Goal: Find specific page/section: Find specific page/section

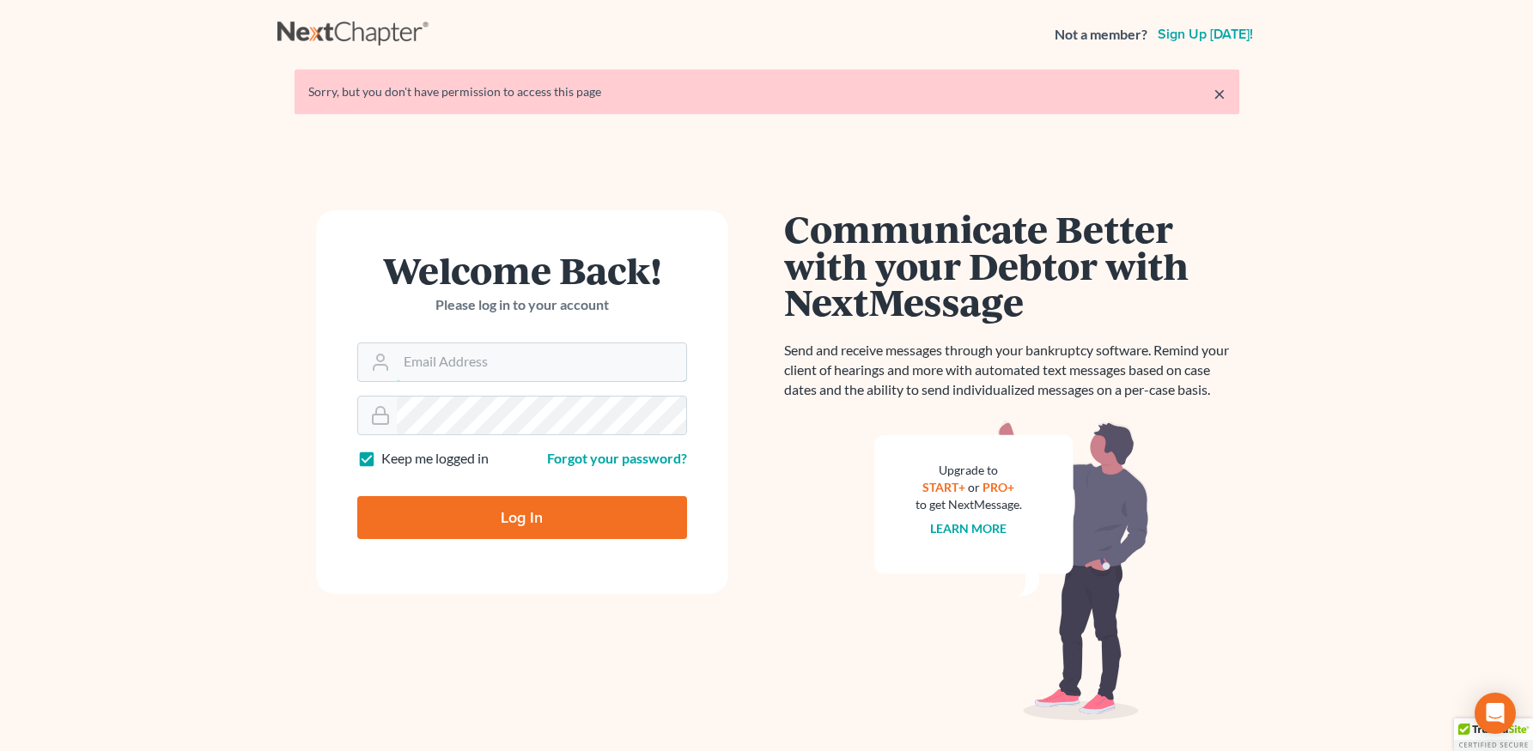
type input "[PERSON_NAME][EMAIL_ADDRESS][DOMAIN_NAME]"
click at [643, 498] on input "Log In" at bounding box center [522, 517] width 330 height 43
type input "Thinking..."
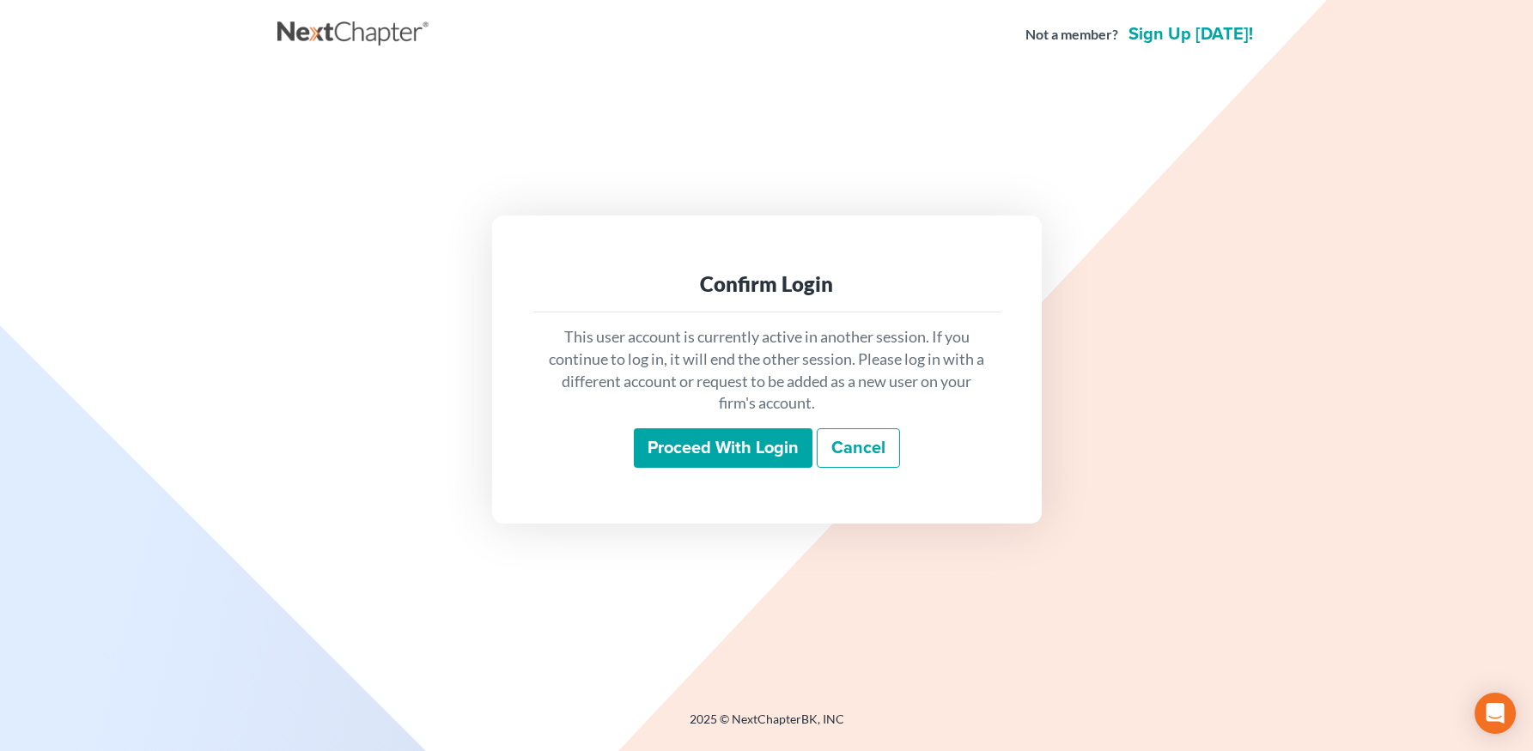
click at [691, 434] on input "Proceed with login" at bounding box center [723, 447] width 179 height 39
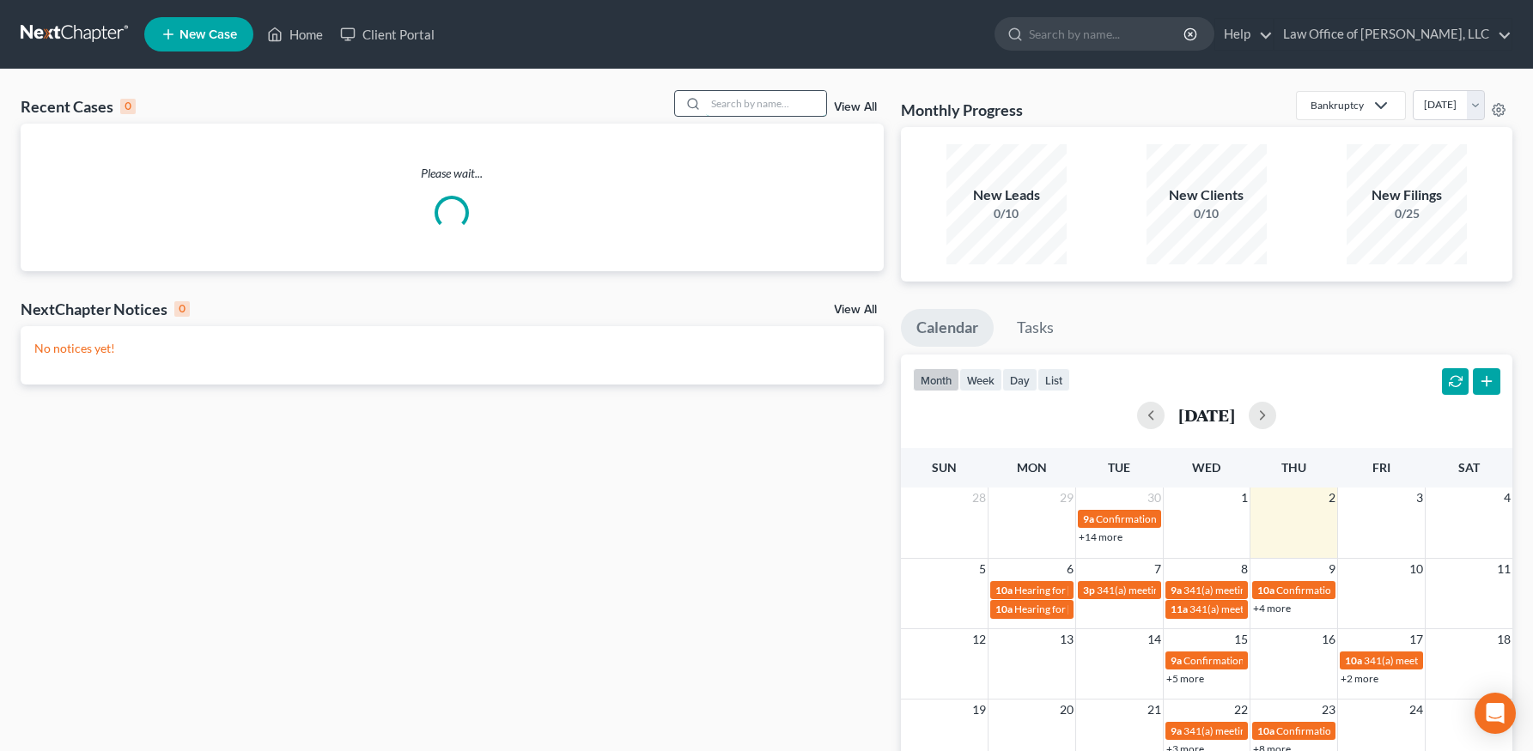
click at [780, 104] on input "search" at bounding box center [766, 103] width 120 height 25
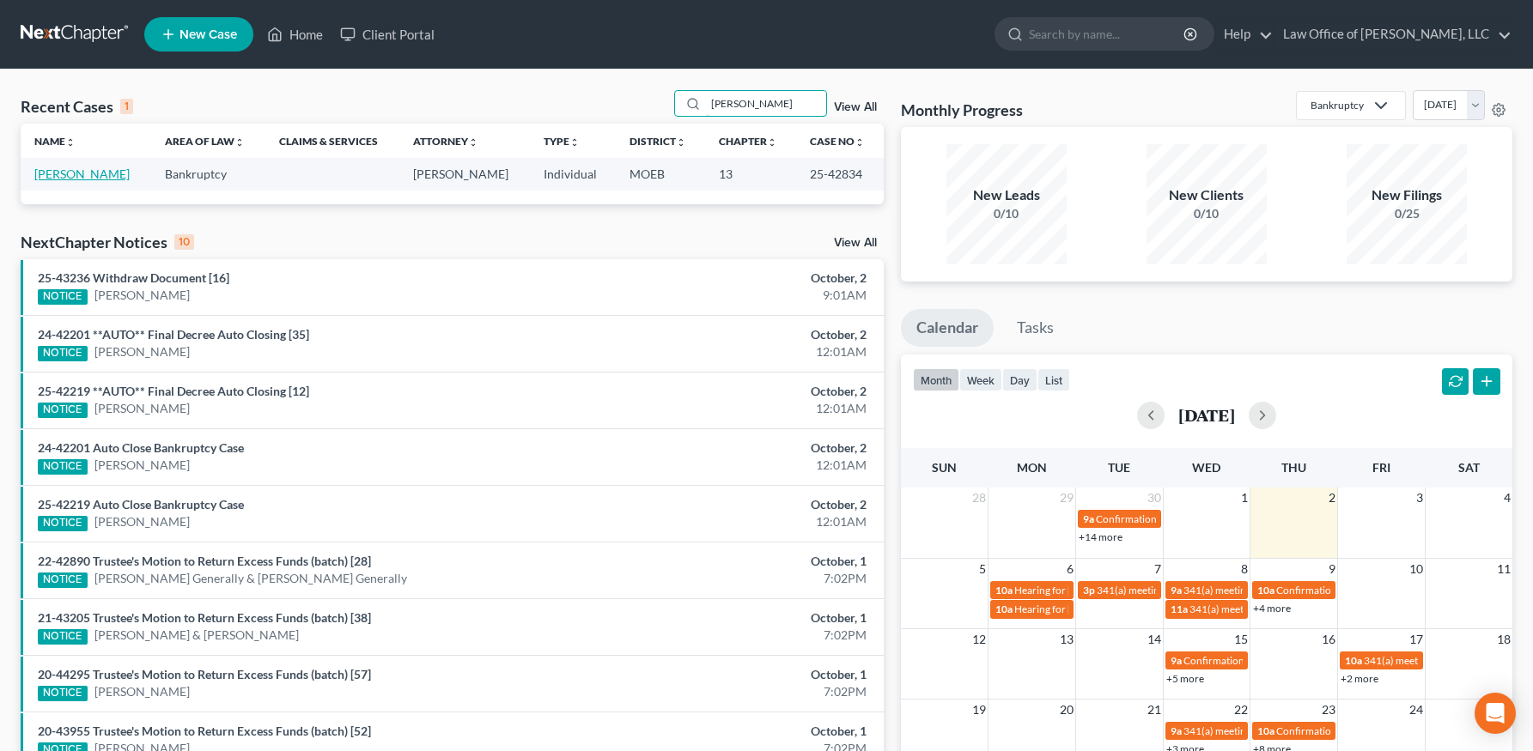
type input "latham"
click at [77, 179] on link "[PERSON_NAME]" at bounding box center [81, 174] width 95 height 15
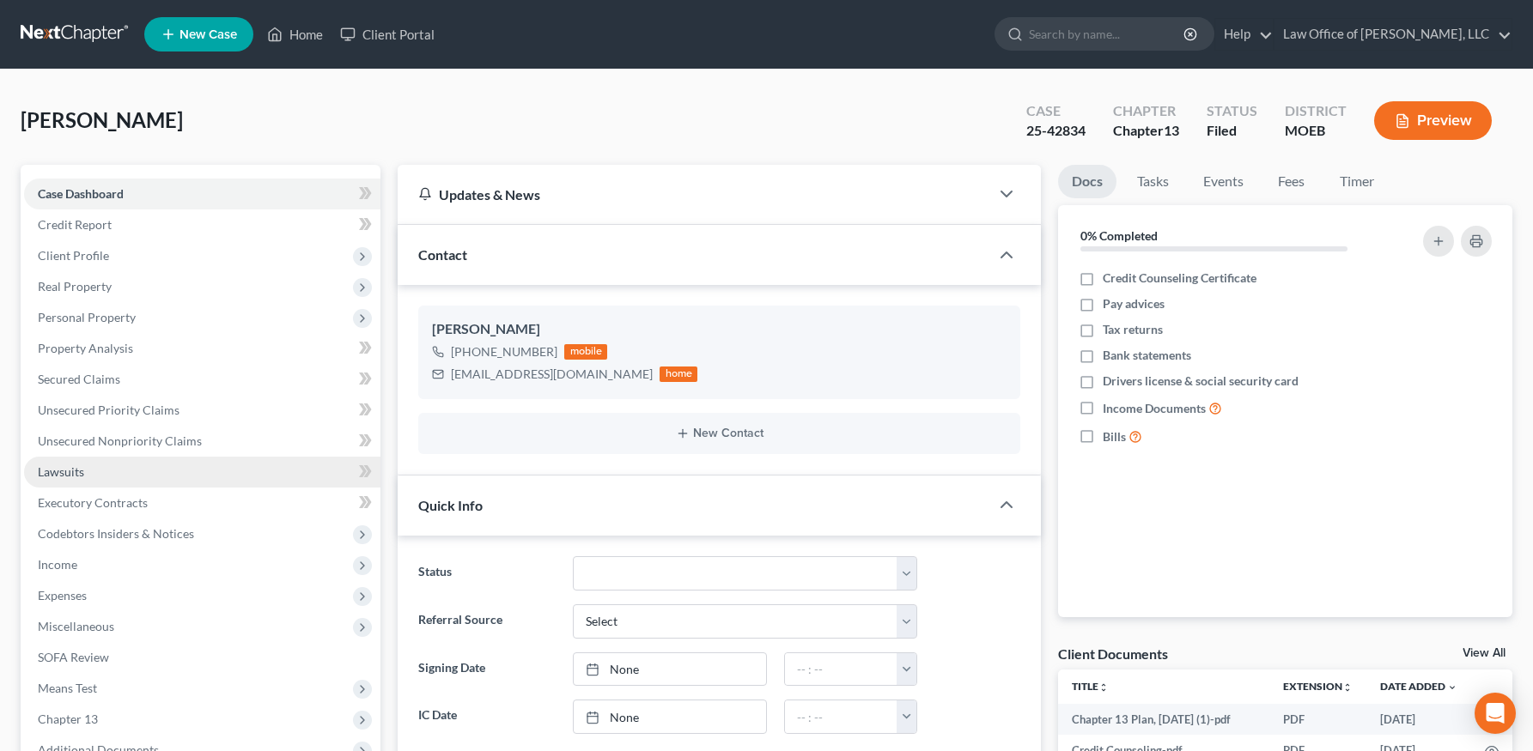
scroll to position [325, 0]
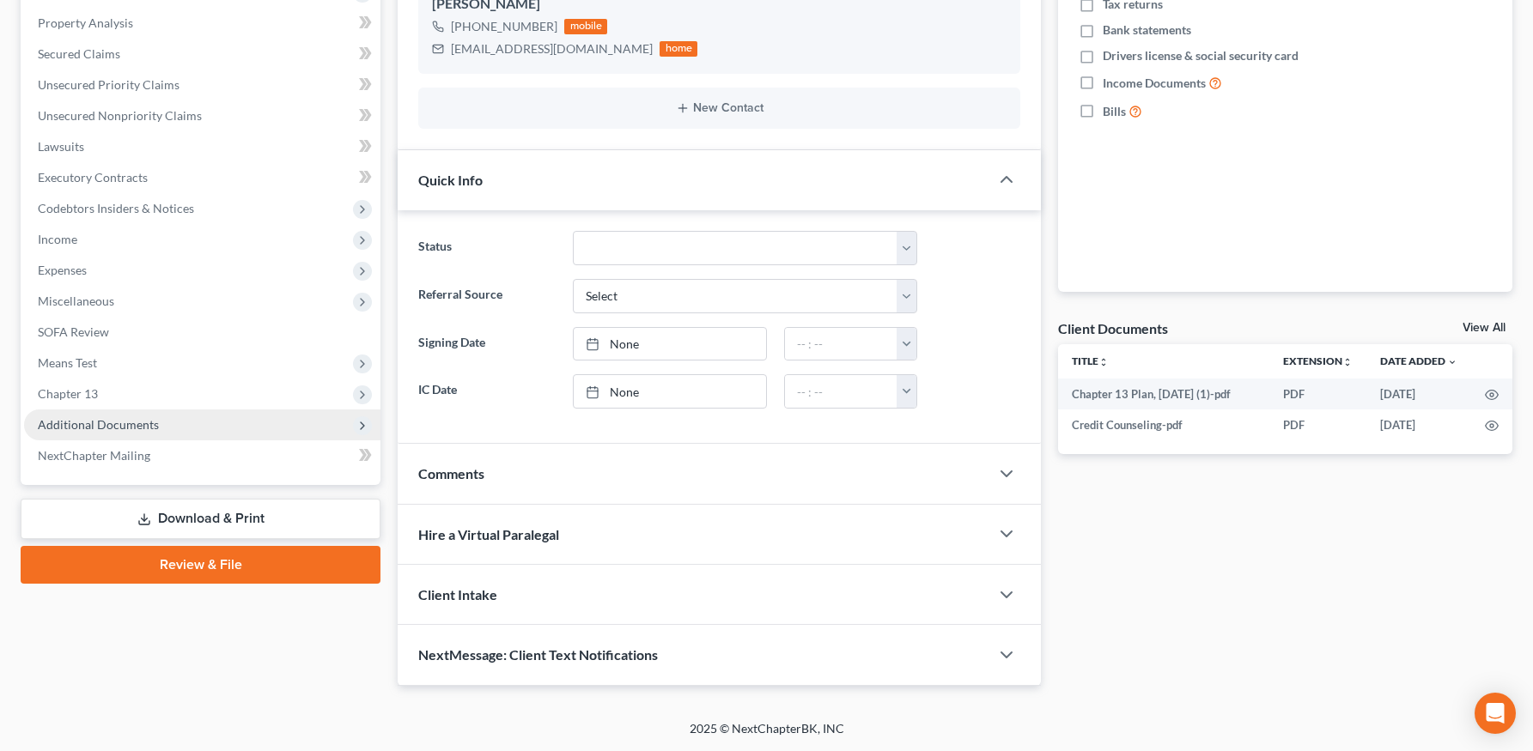
click at [107, 428] on span "Additional Documents" at bounding box center [98, 424] width 121 height 15
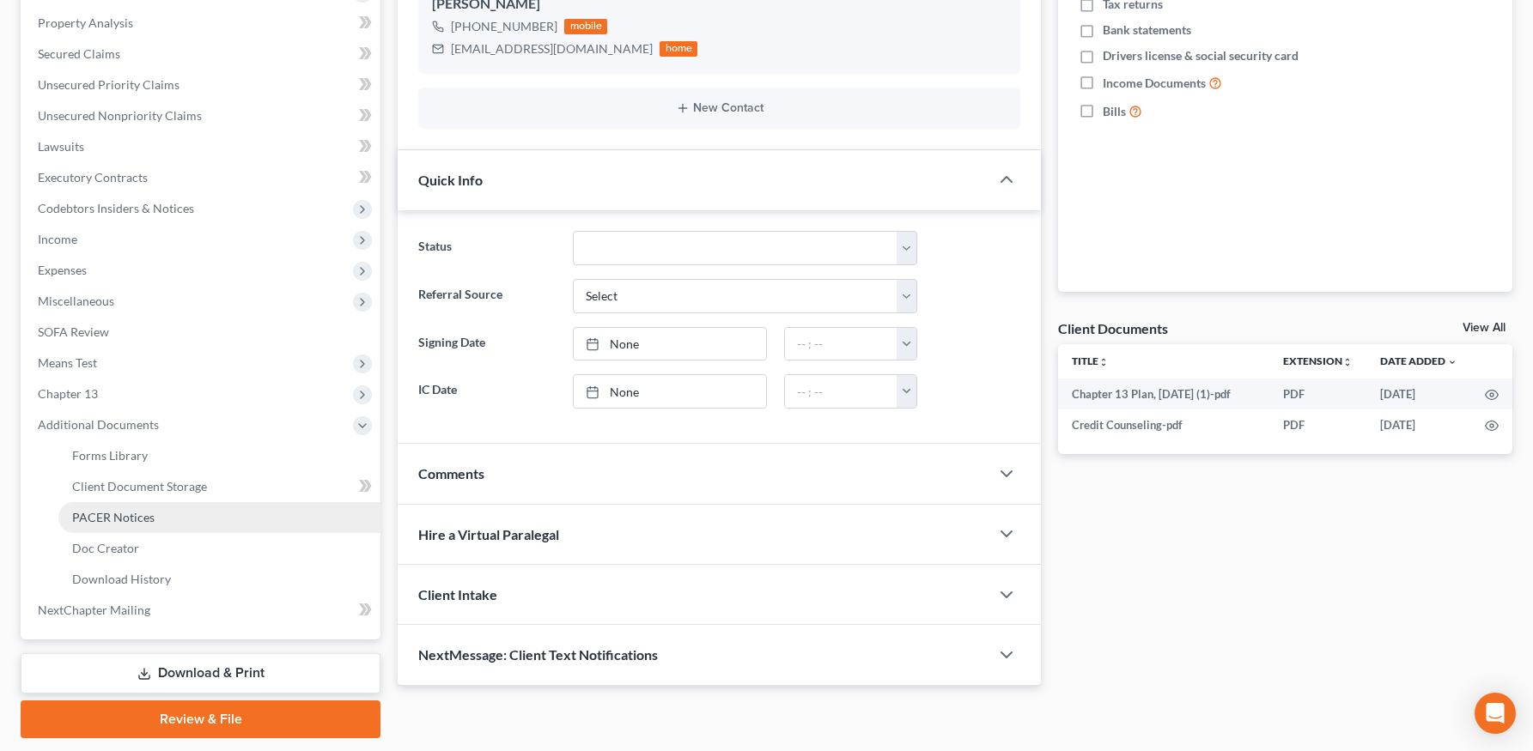
click at [118, 521] on span "PACER Notices" at bounding box center [113, 517] width 82 height 15
